Goal: Information Seeking & Learning: Learn about a topic

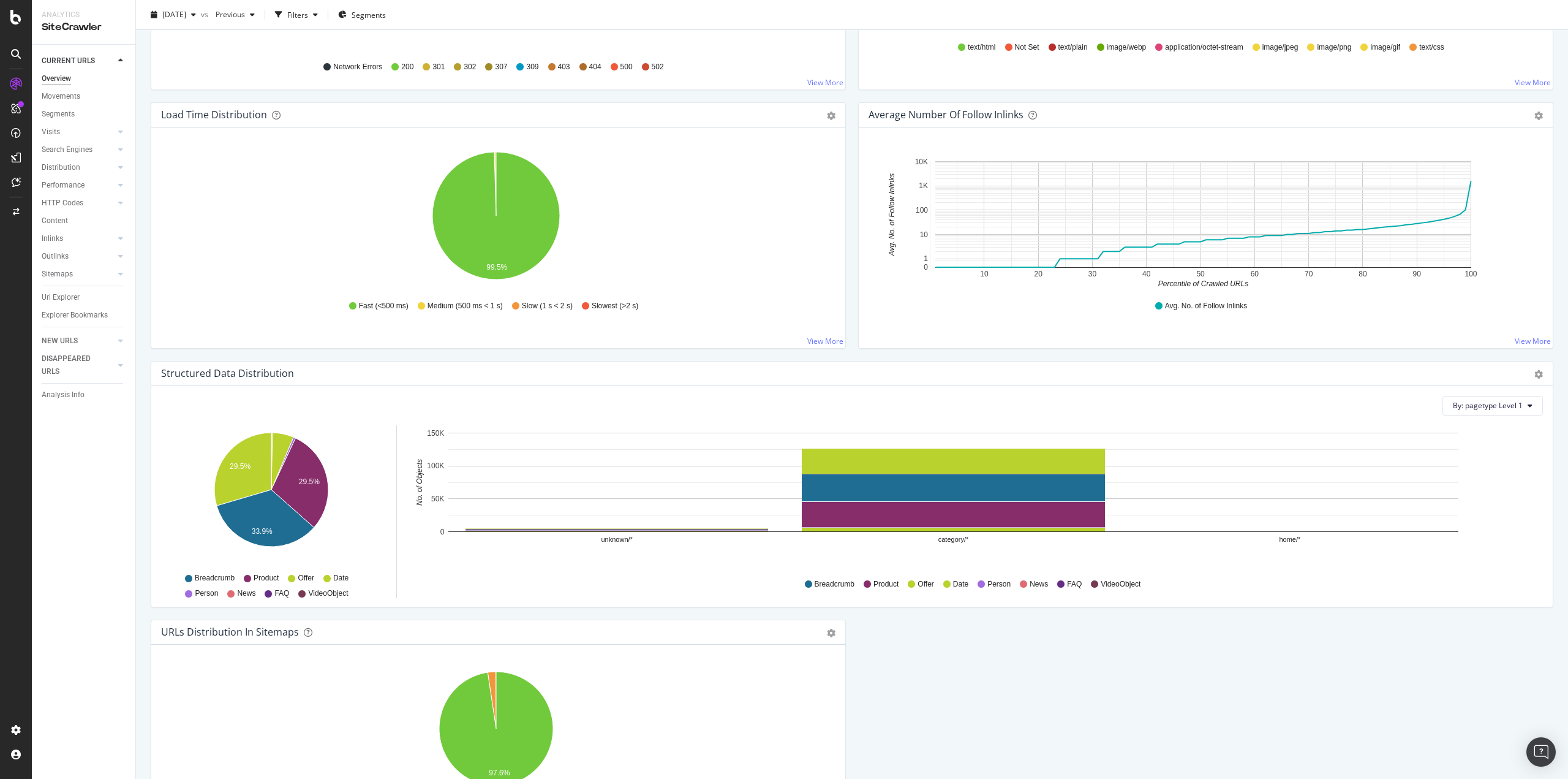
scroll to position [858, 0]
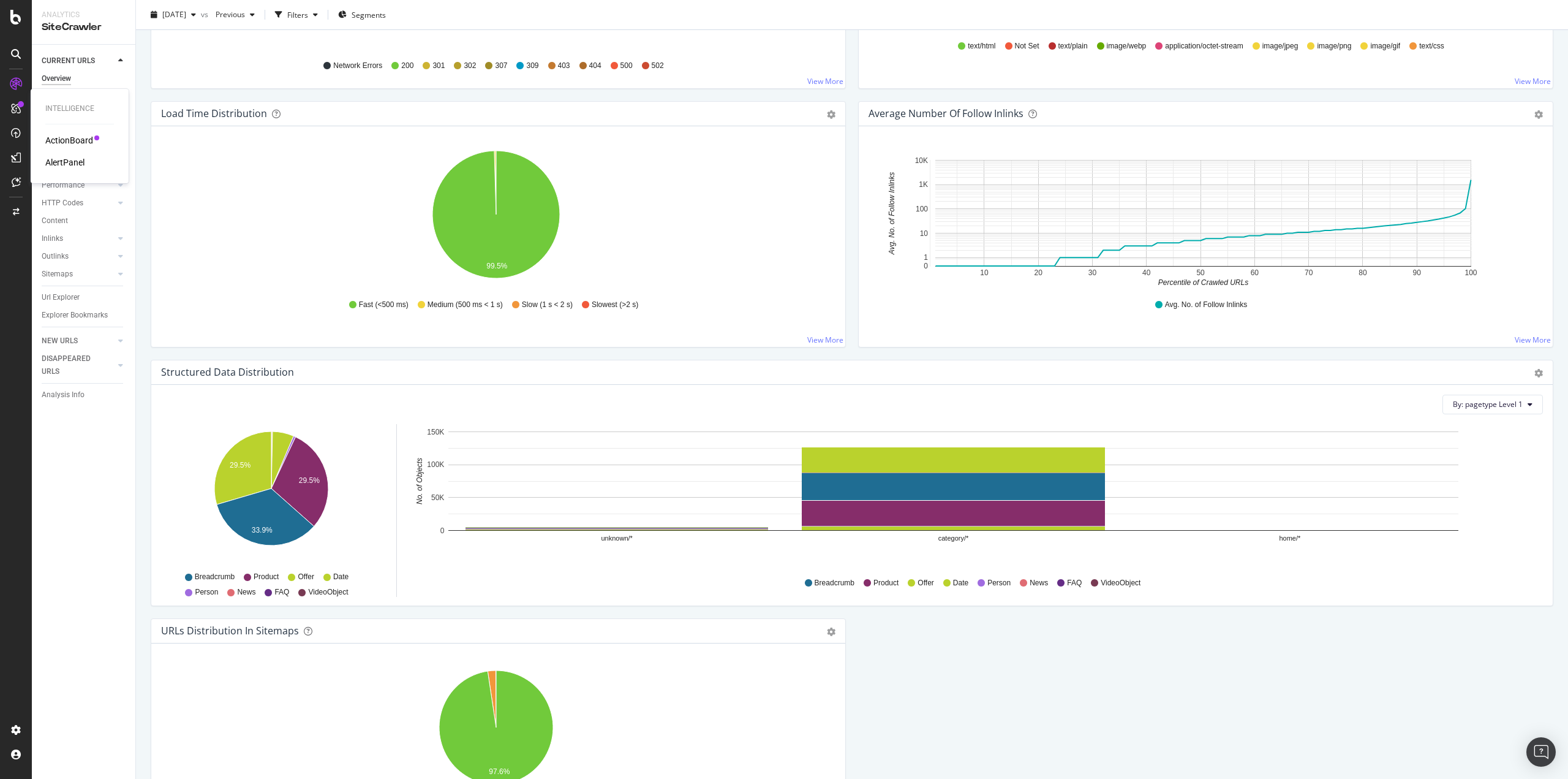
click at [92, 140] on div "ActionBoard" at bounding box center [69, 140] width 48 height 12
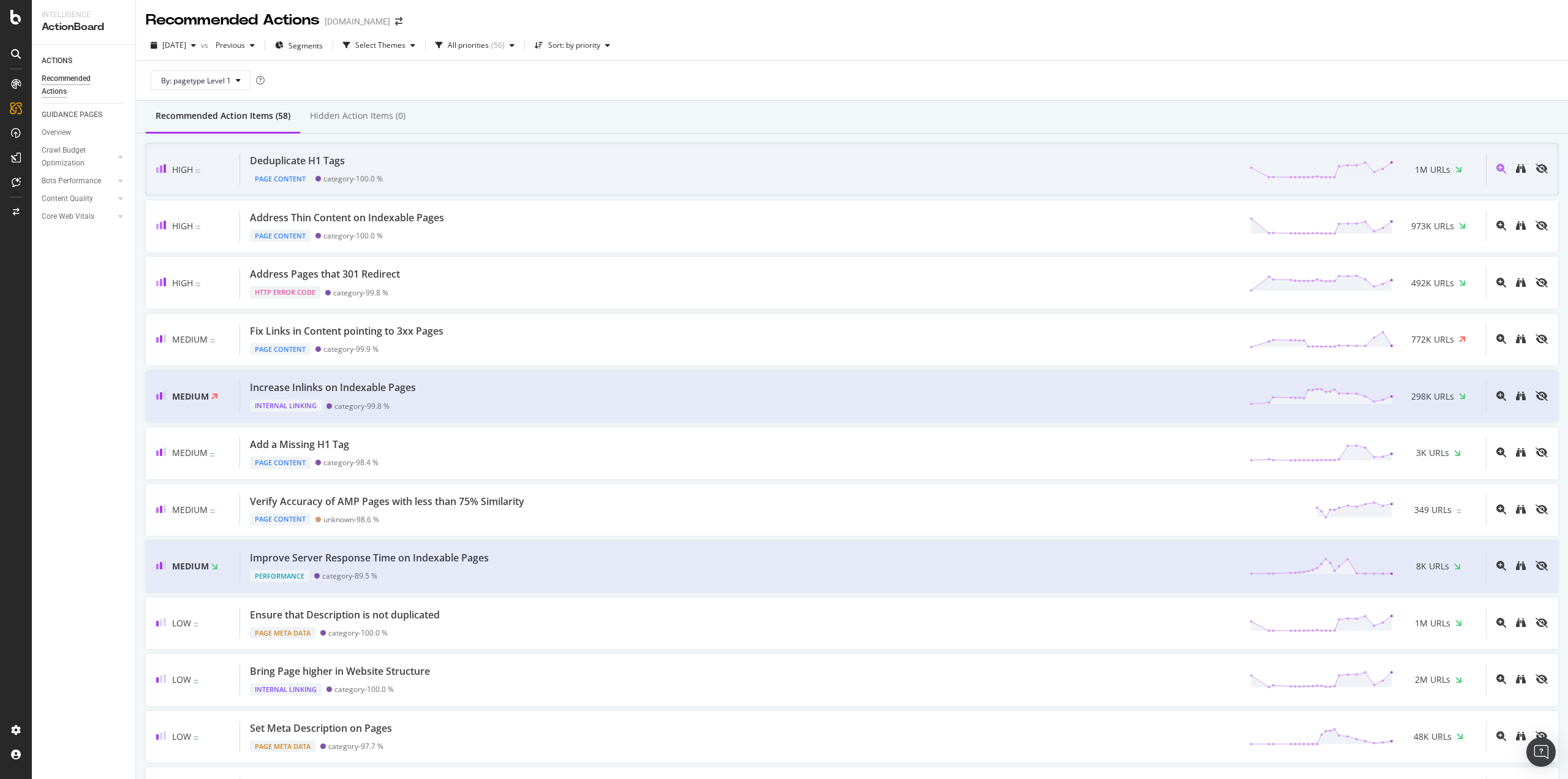
click at [523, 163] on div "Deduplicate H1 Tags Page Content category - 100.0 % 1M URLs" at bounding box center [863, 169] width 1246 height 32
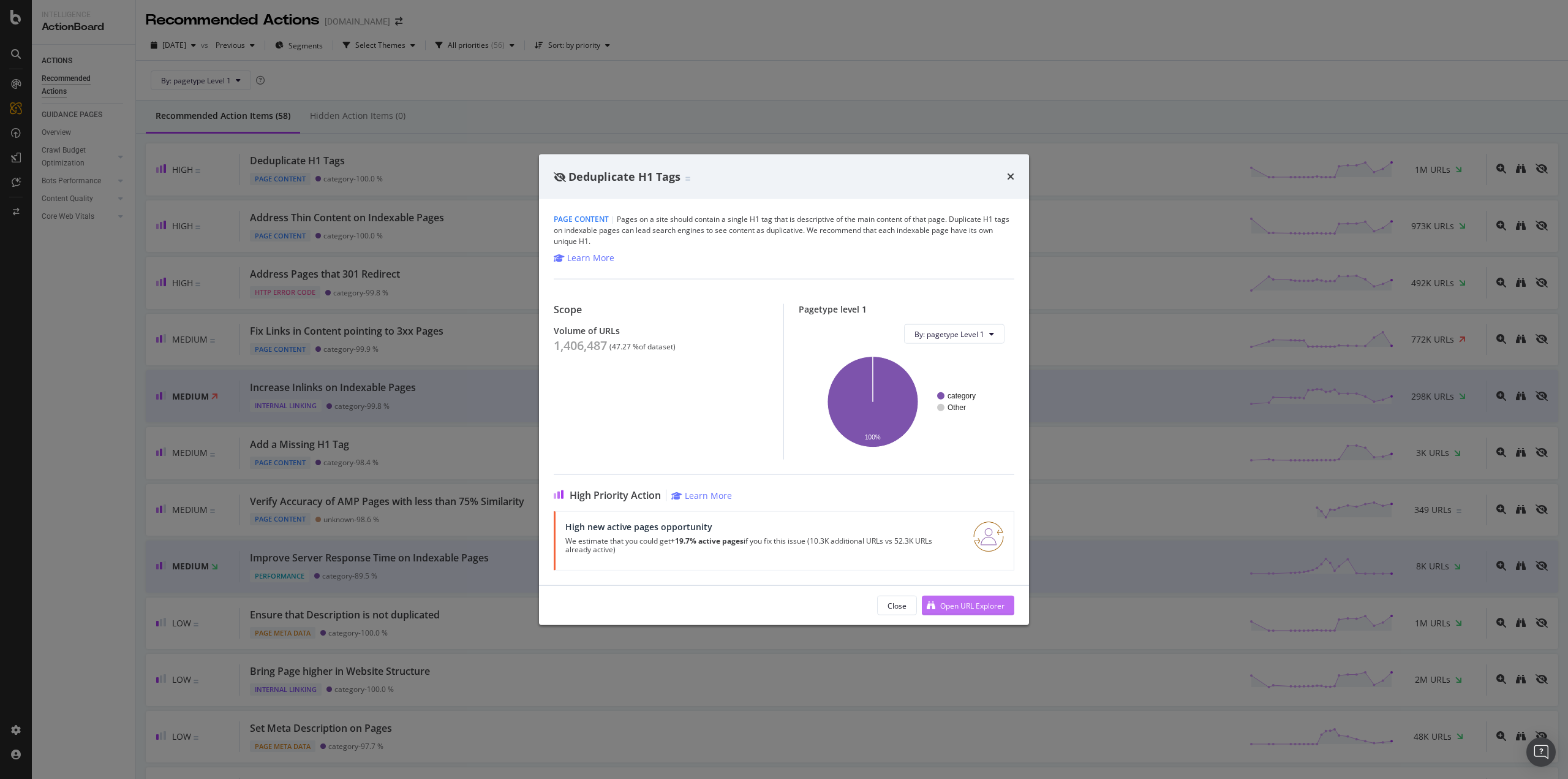
click at [779, 603] on div "Open URL Explorer" at bounding box center [972, 605] width 64 height 11
click at [779, 176] on div "Deduplicate H1 Tags" at bounding box center [784, 176] width 490 height 45
click at [779, 178] on icon "times" at bounding box center [1011, 177] width 7 height 10
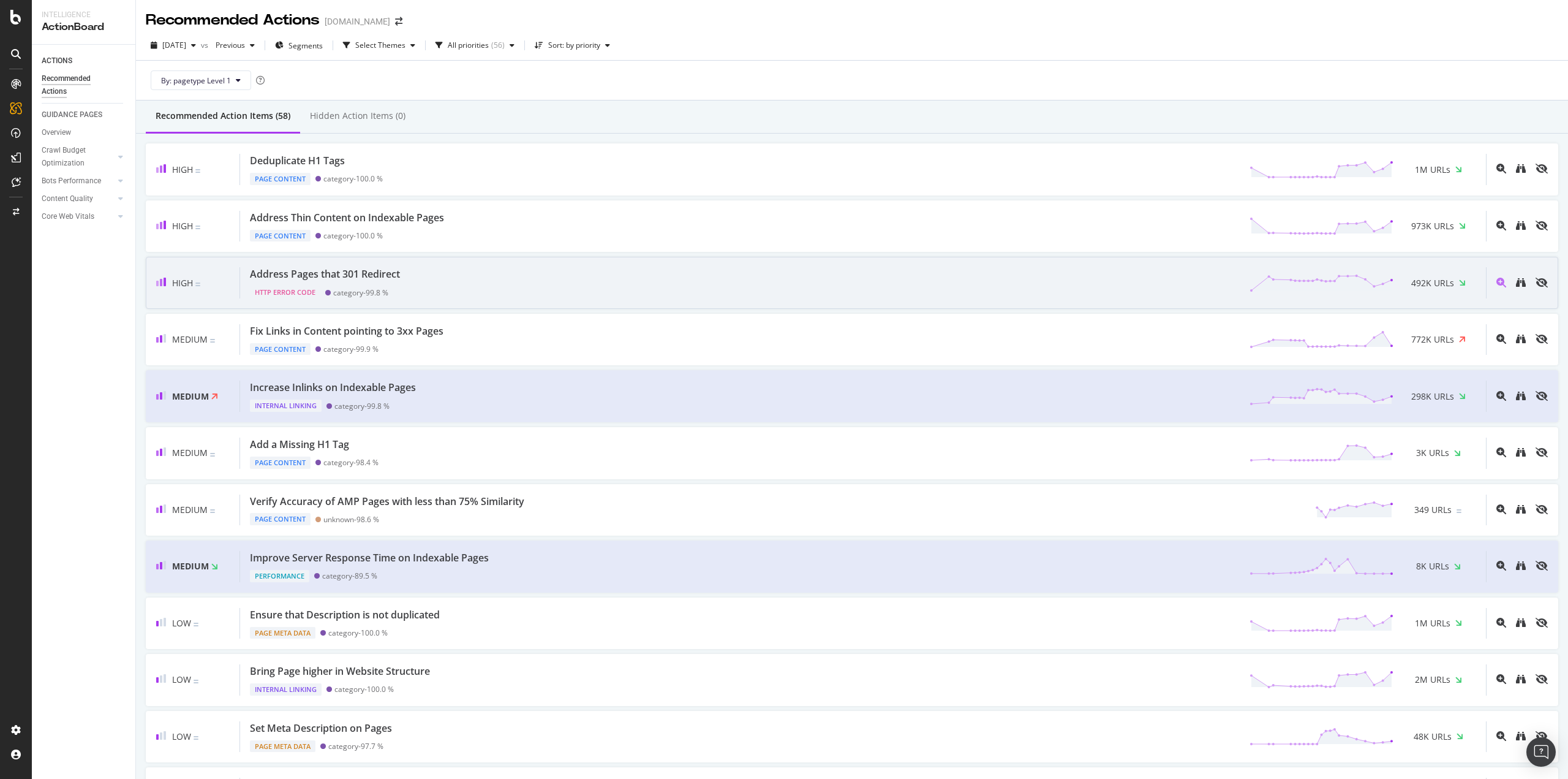
click at [550, 276] on div "Address Pages that 301 Redirect HTTP Error Code category - 99.8 % 492K URLs" at bounding box center [863, 283] width 1246 height 32
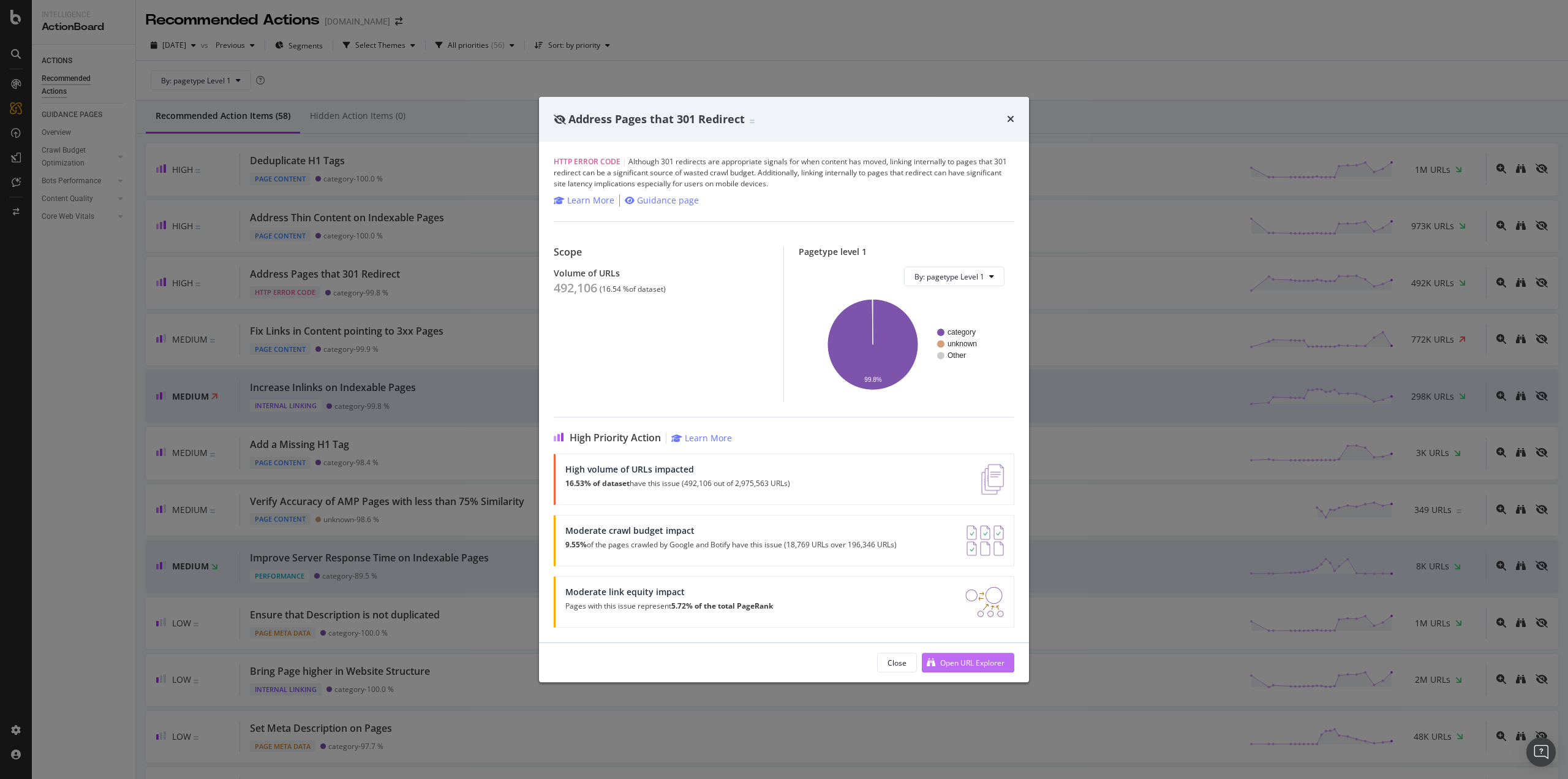
click at [779, 655] on div "Open URL Explorer" at bounding box center [964, 663] width 83 height 19
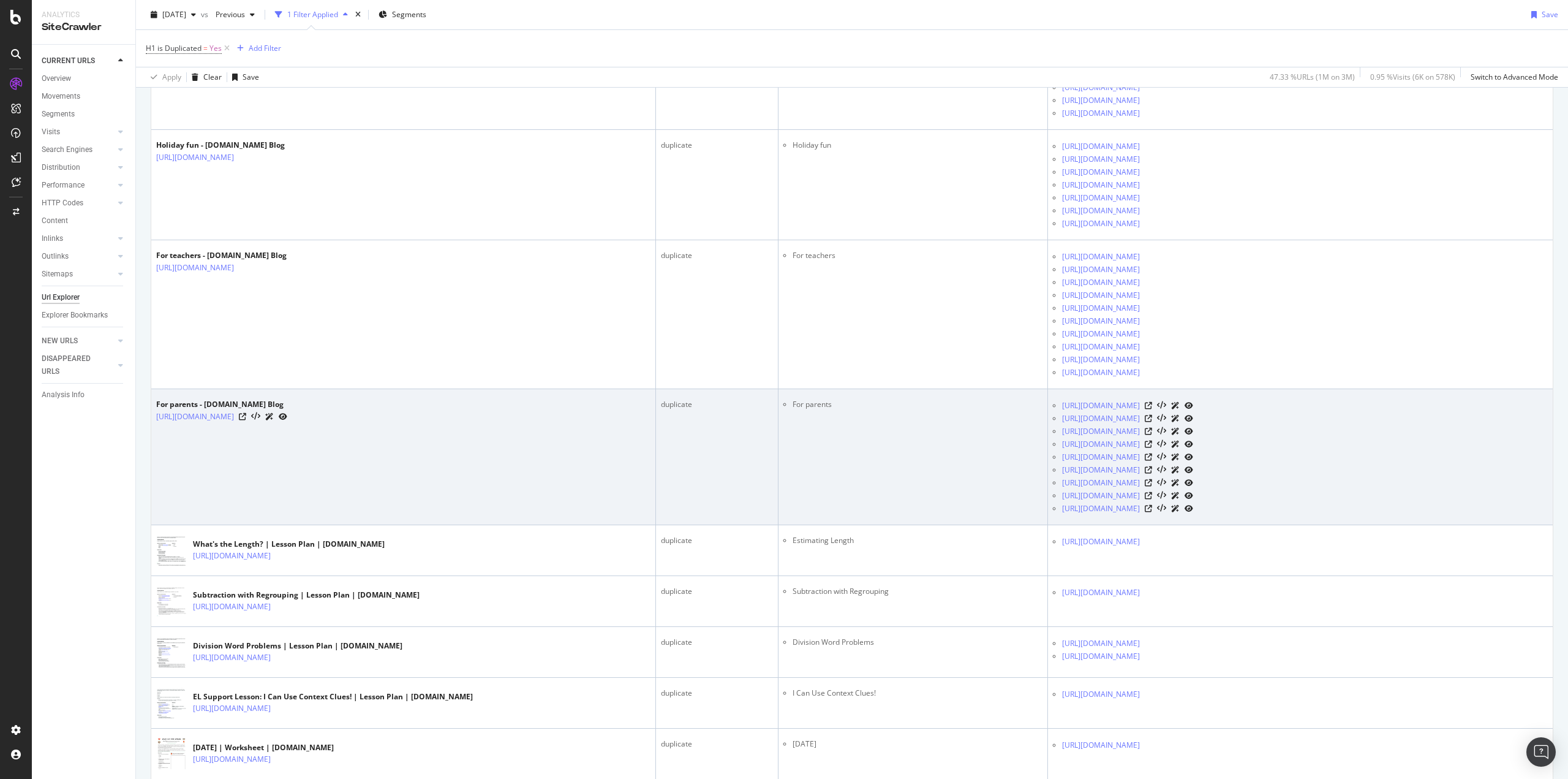
scroll to position [674, 0]
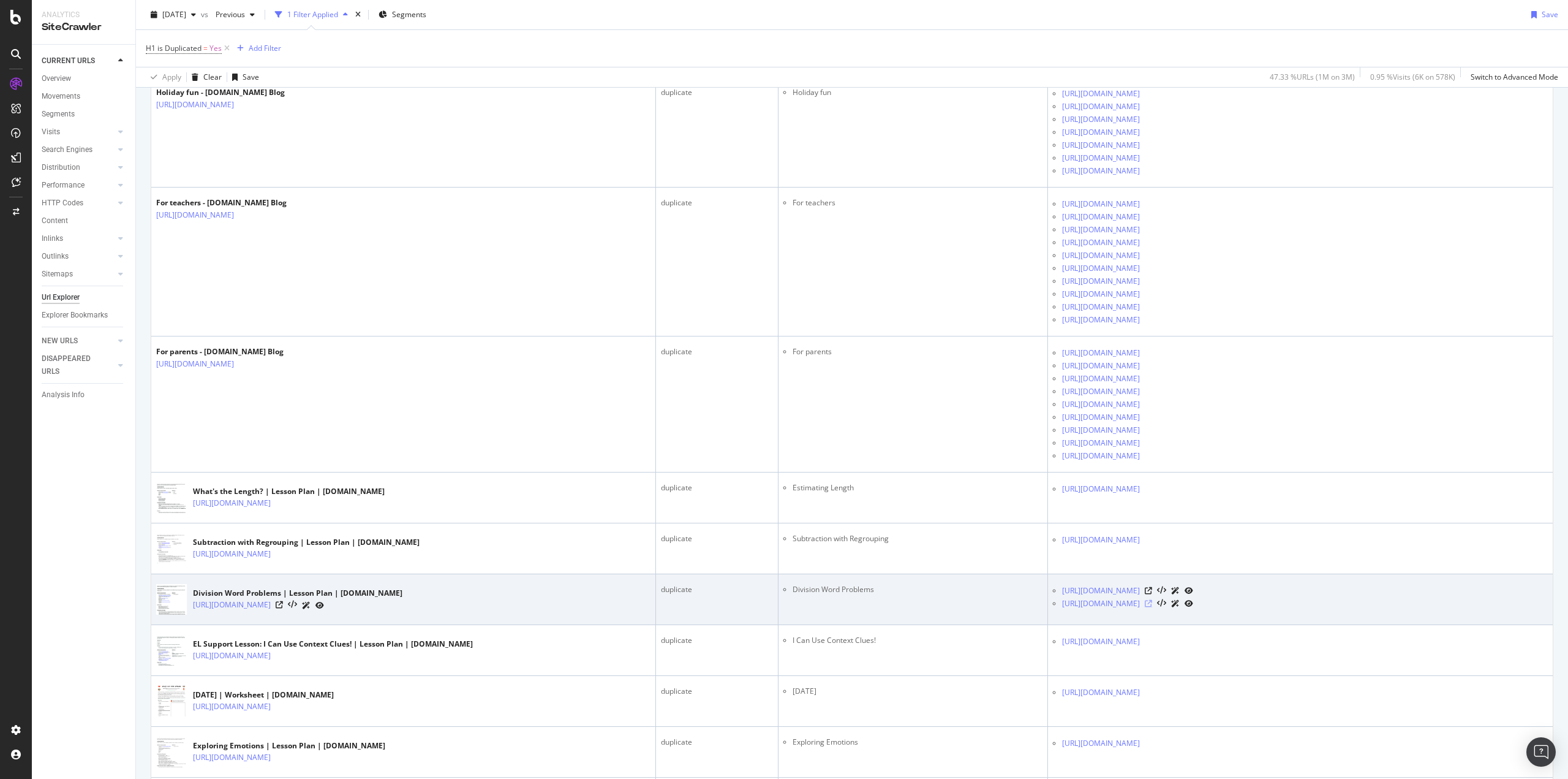
click at [1152, 602] on icon at bounding box center [1148, 603] width 7 height 7
click at [1152, 589] on icon at bounding box center [1148, 590] width 7 height 7
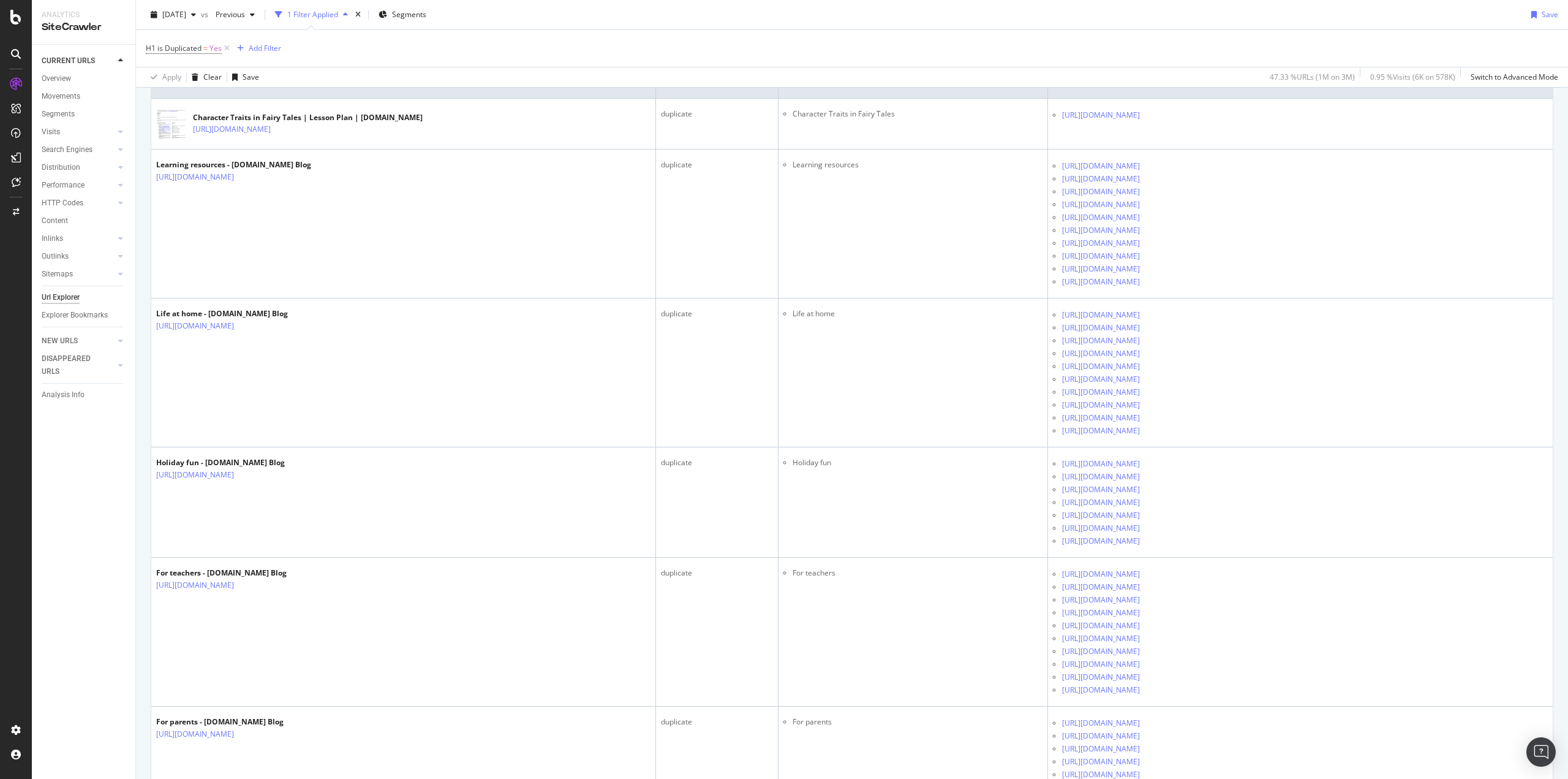
scroll to position [0, 0]
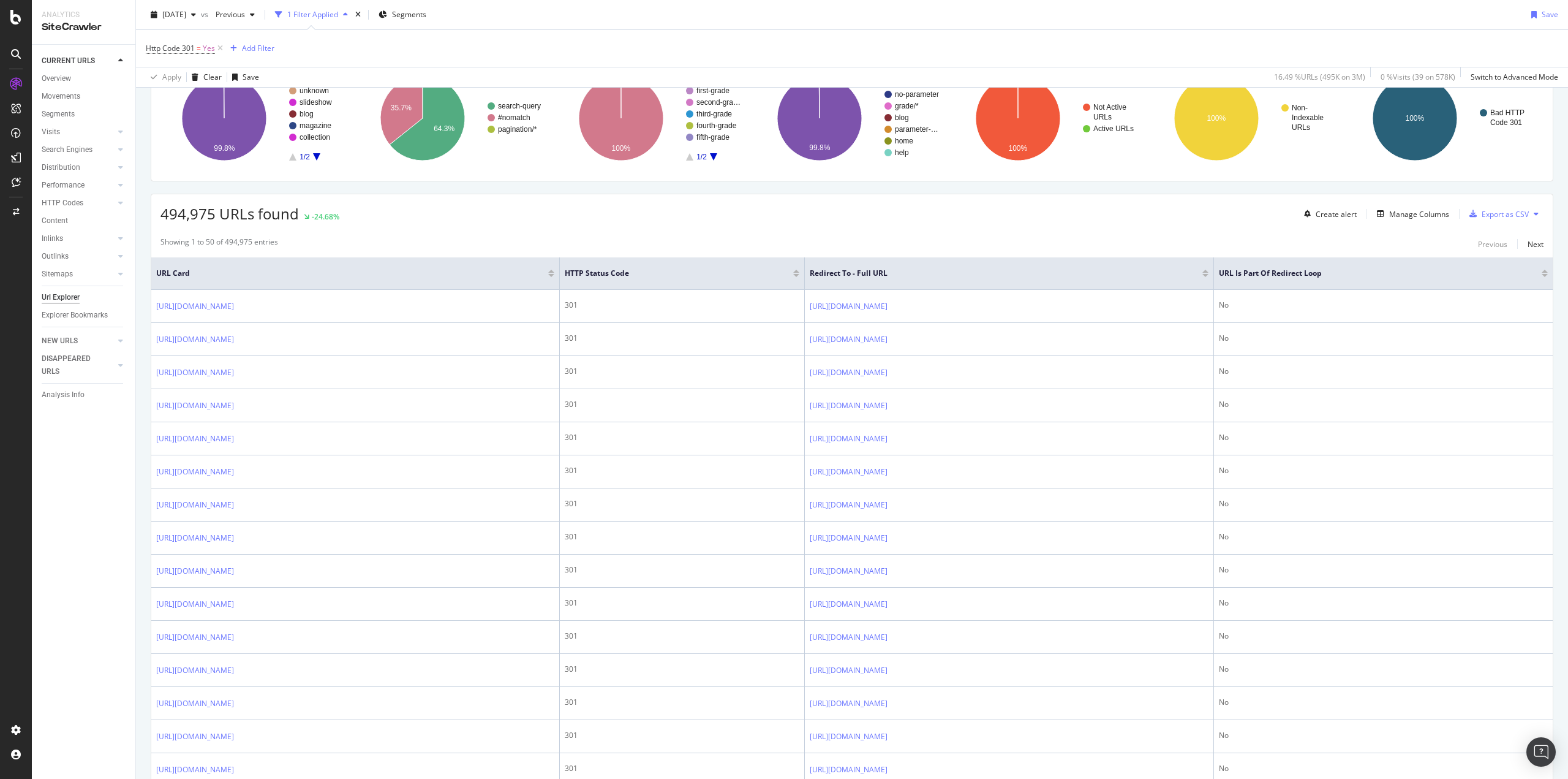
scroll to position [114, 0]
